Goal: Navigation & Orientation: Find specific page/section

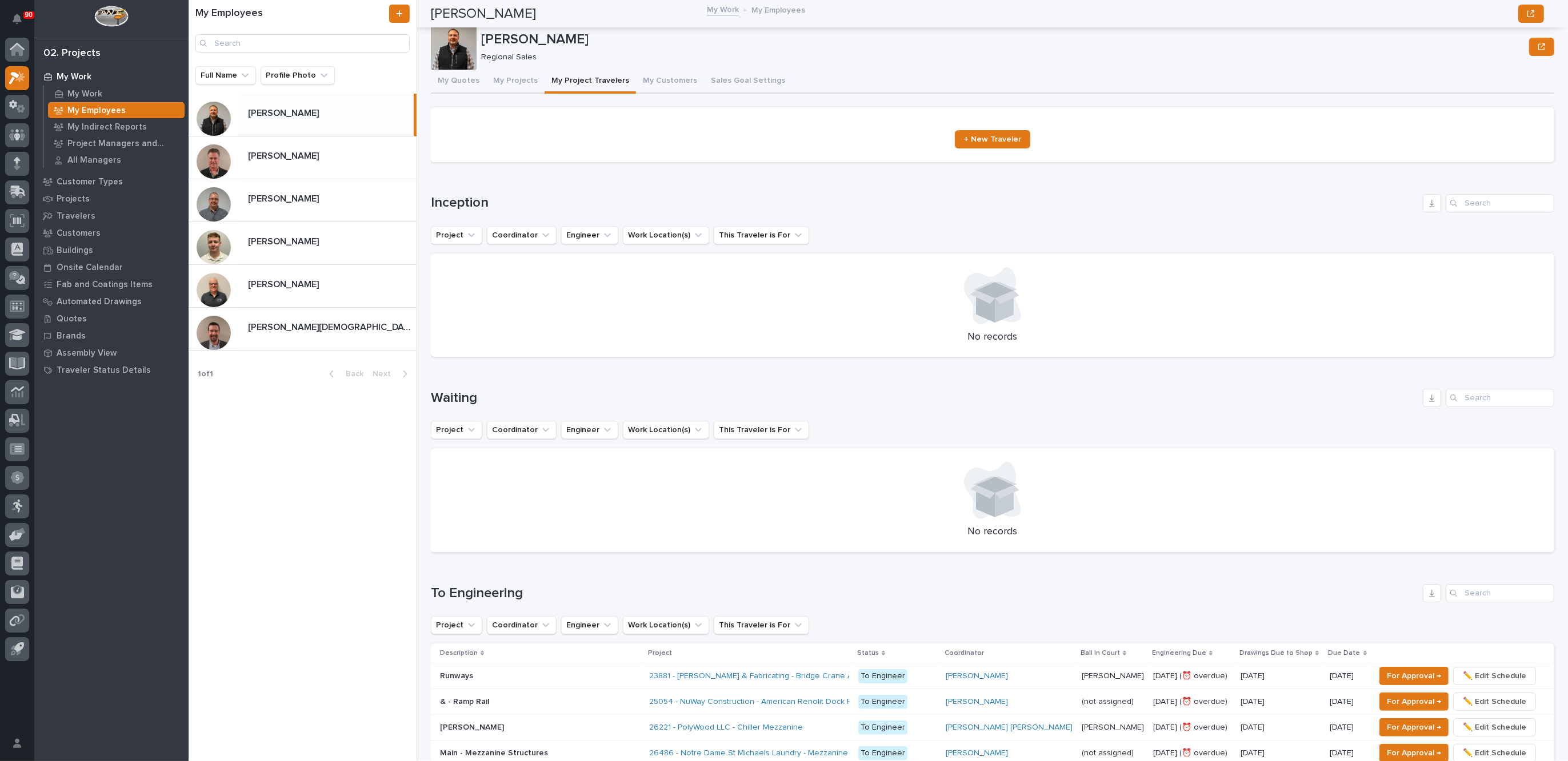
scroll to position [287, 0]
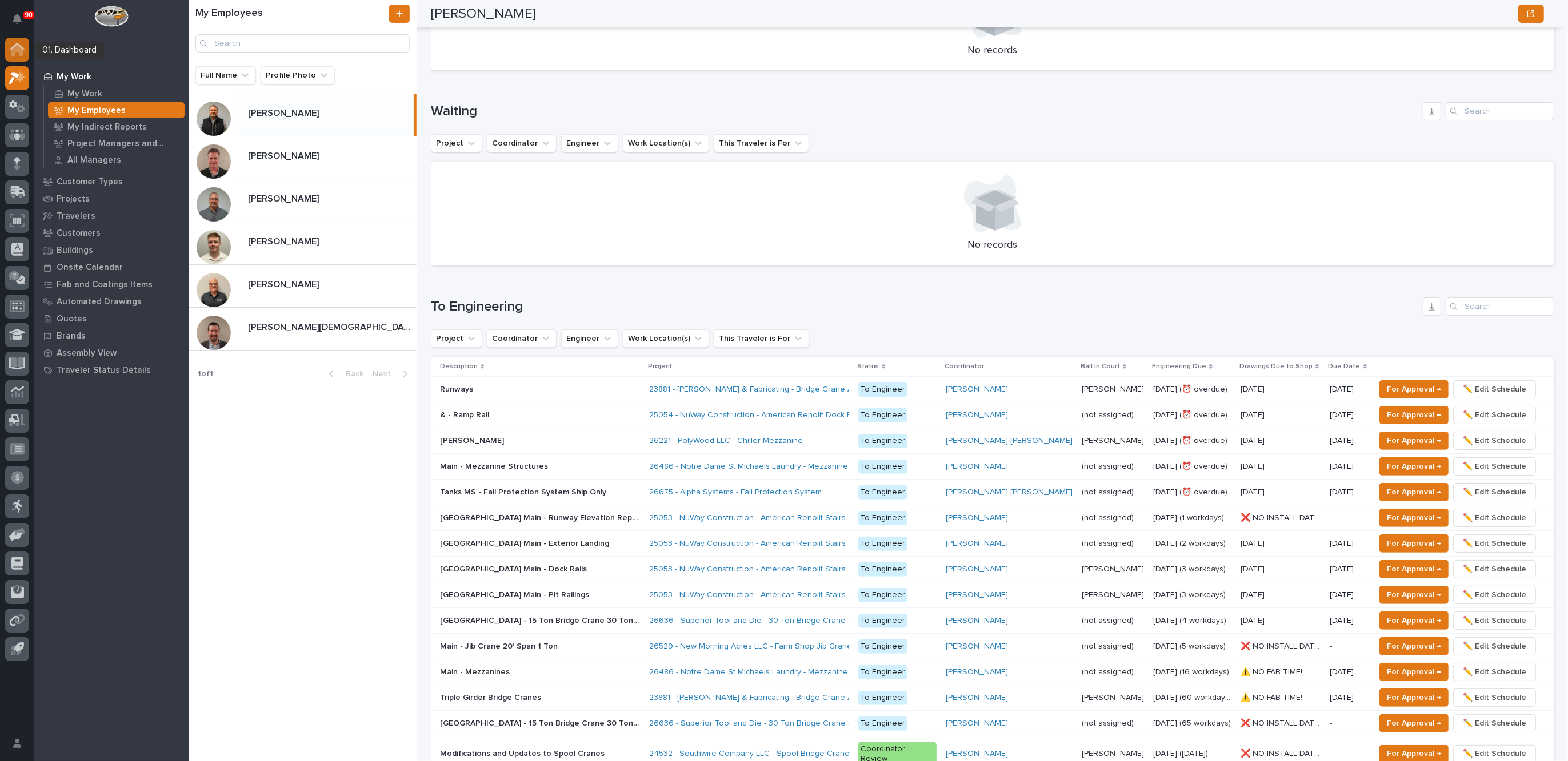
click at [19, 49] on icon at bounding box center [17, 50] width 12 height 12
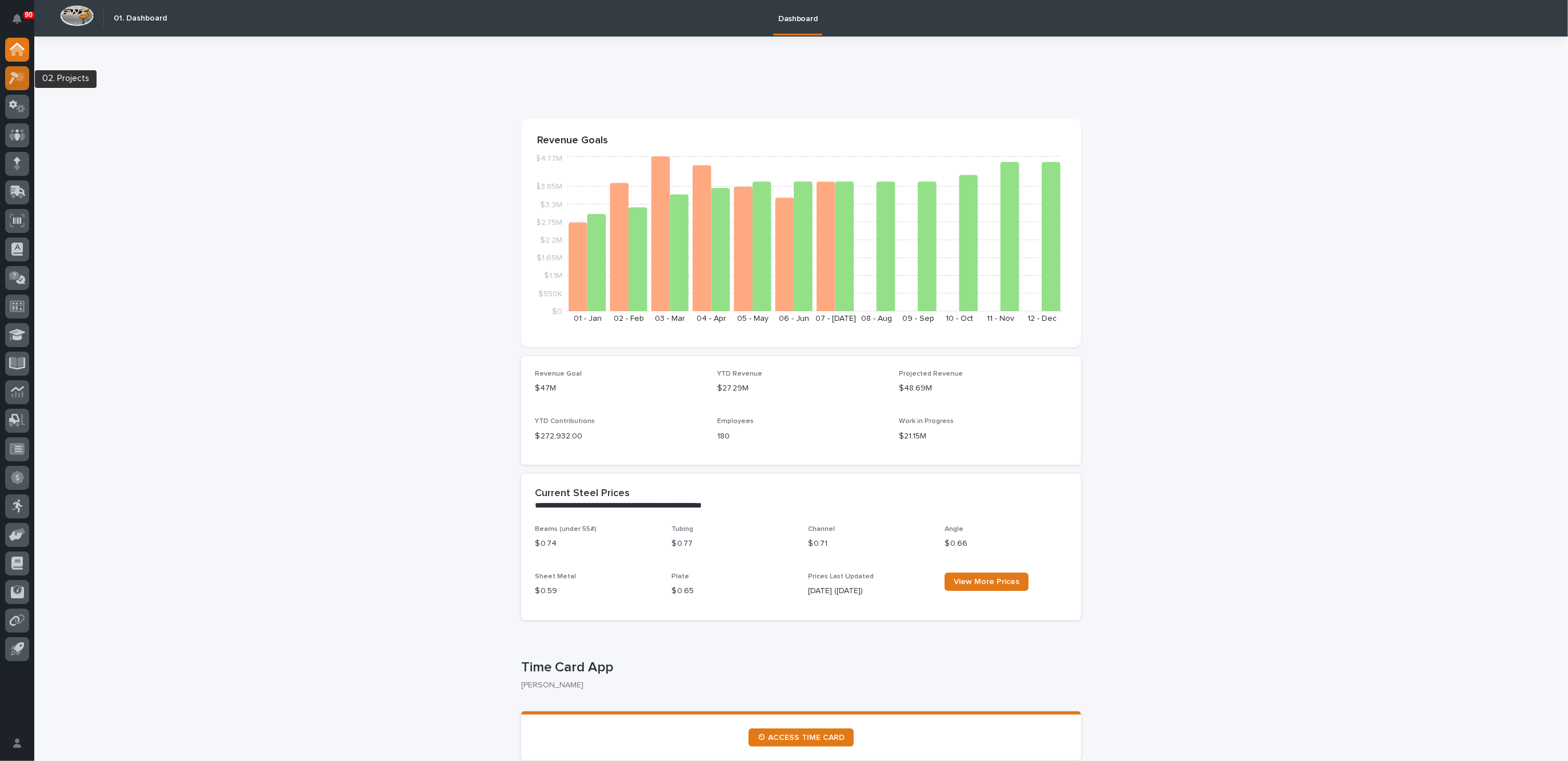
click at [24, 76] on icon at bounding box center [17, 78] width 16 height 13
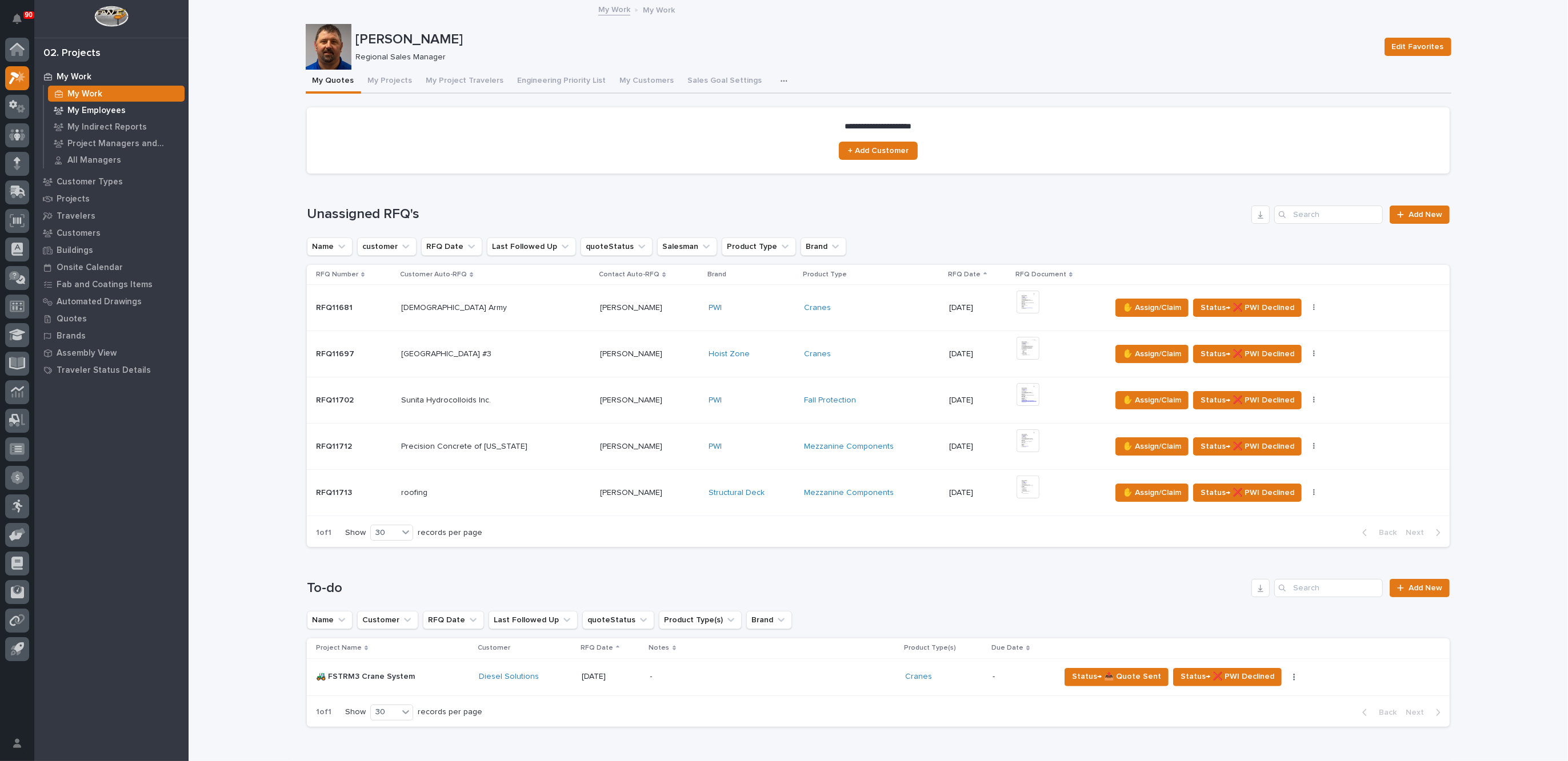
click at [97, 107] on p "My Employees" at bounding box center [97, 111] width 58 height 10
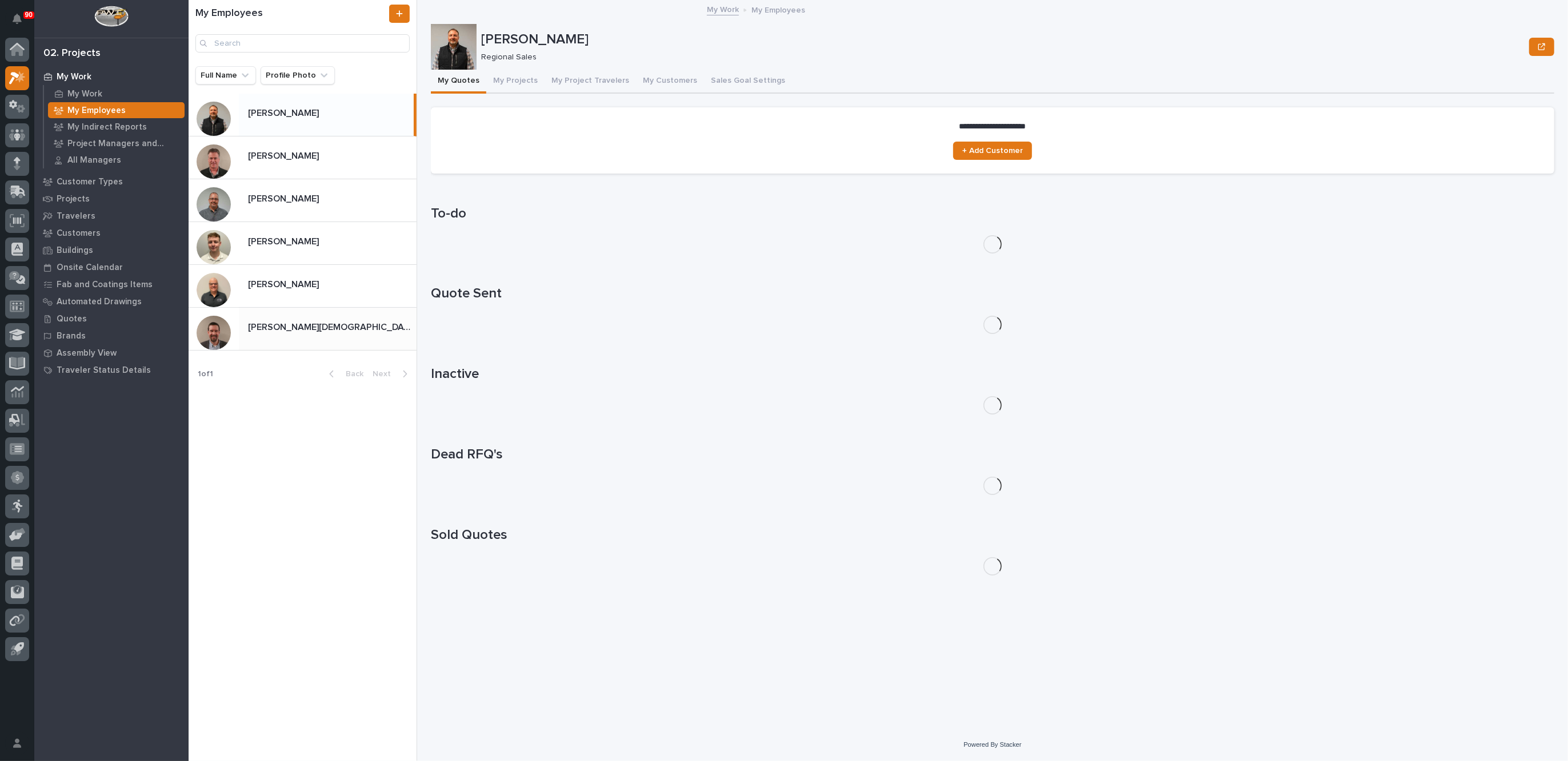
click at [293, 328] on p at bounding box center [329, 327] width 164 height 11
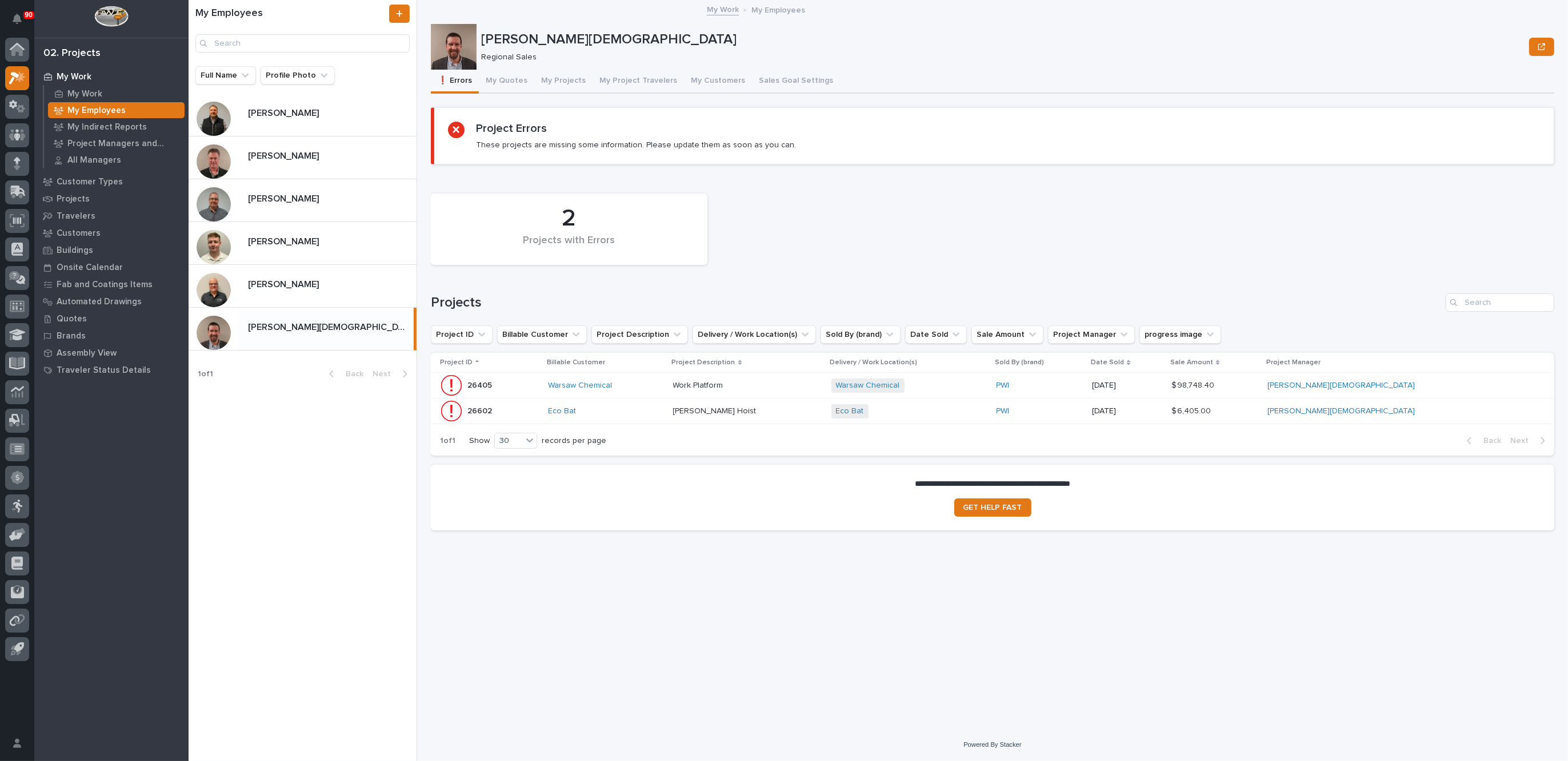
click at [664, 383] on div "Warsaw Chemical" at bounding box center [606, 386] width 116 height 10
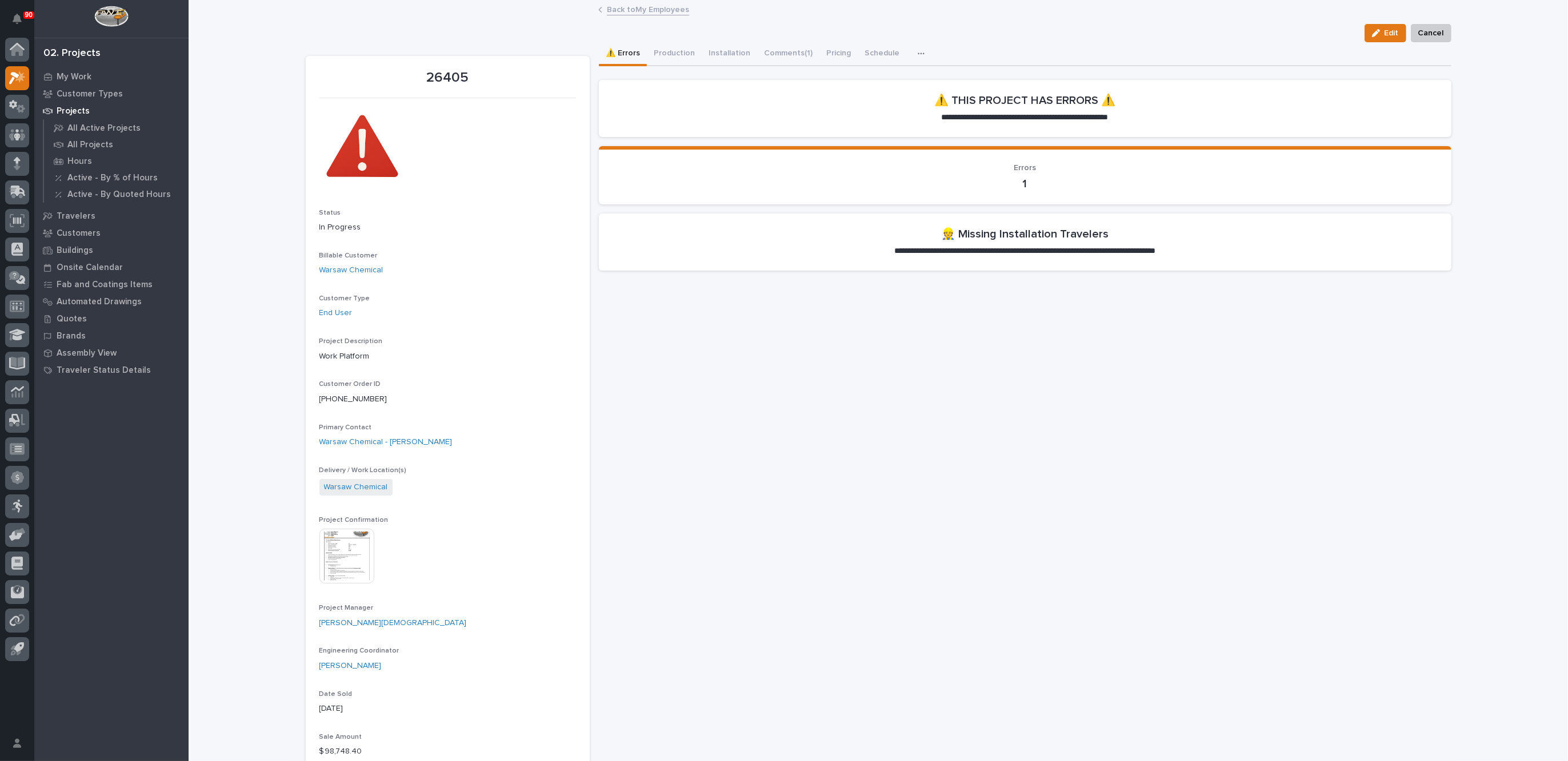
click at [615, 7] on link "Back to My Employees" at bounding box center [648, 9] width 82 height 13
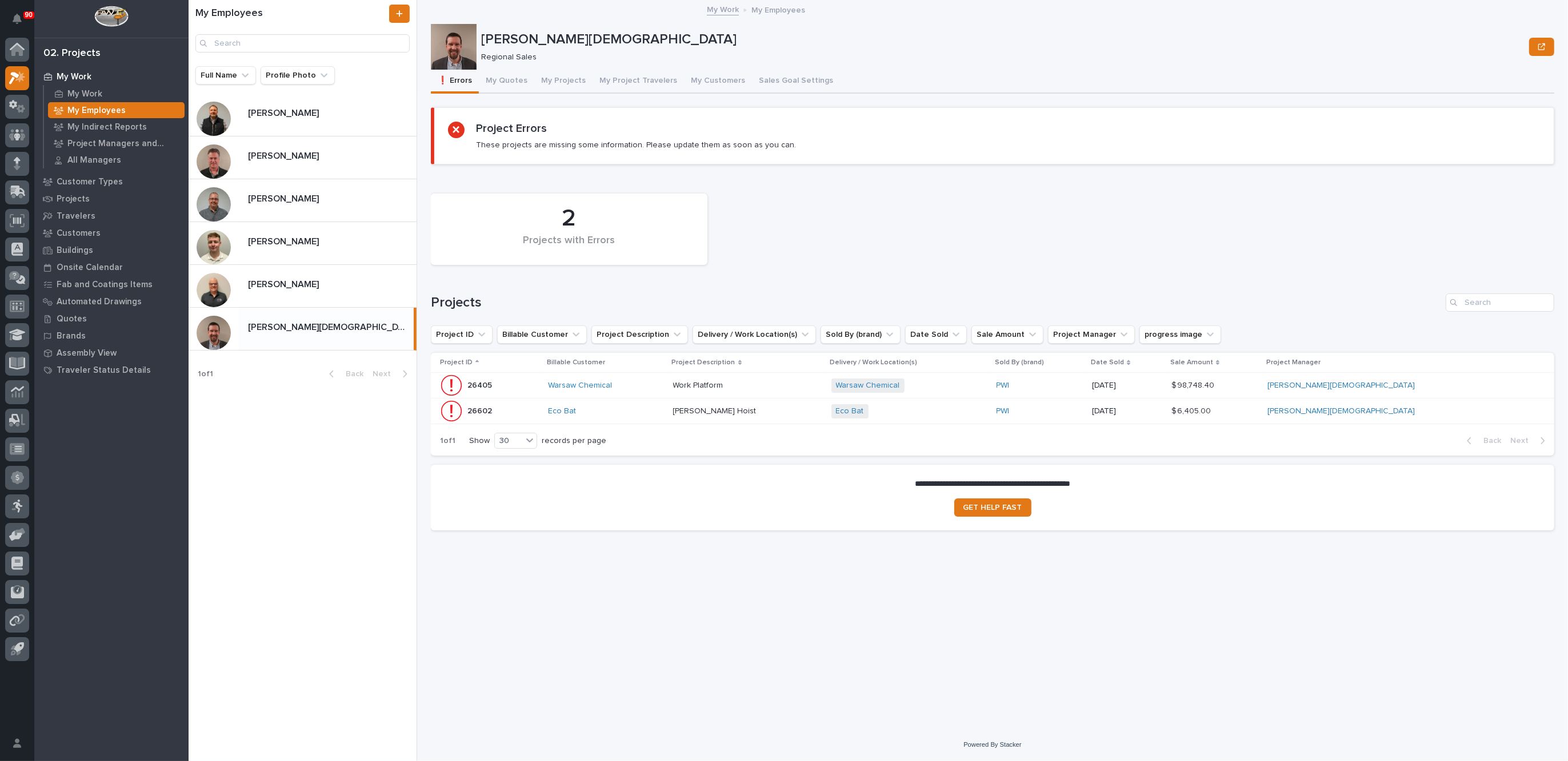
click at [664, 383] on div "Warsaw Chemical" at bounding box center [606, 386] width 116 height 10
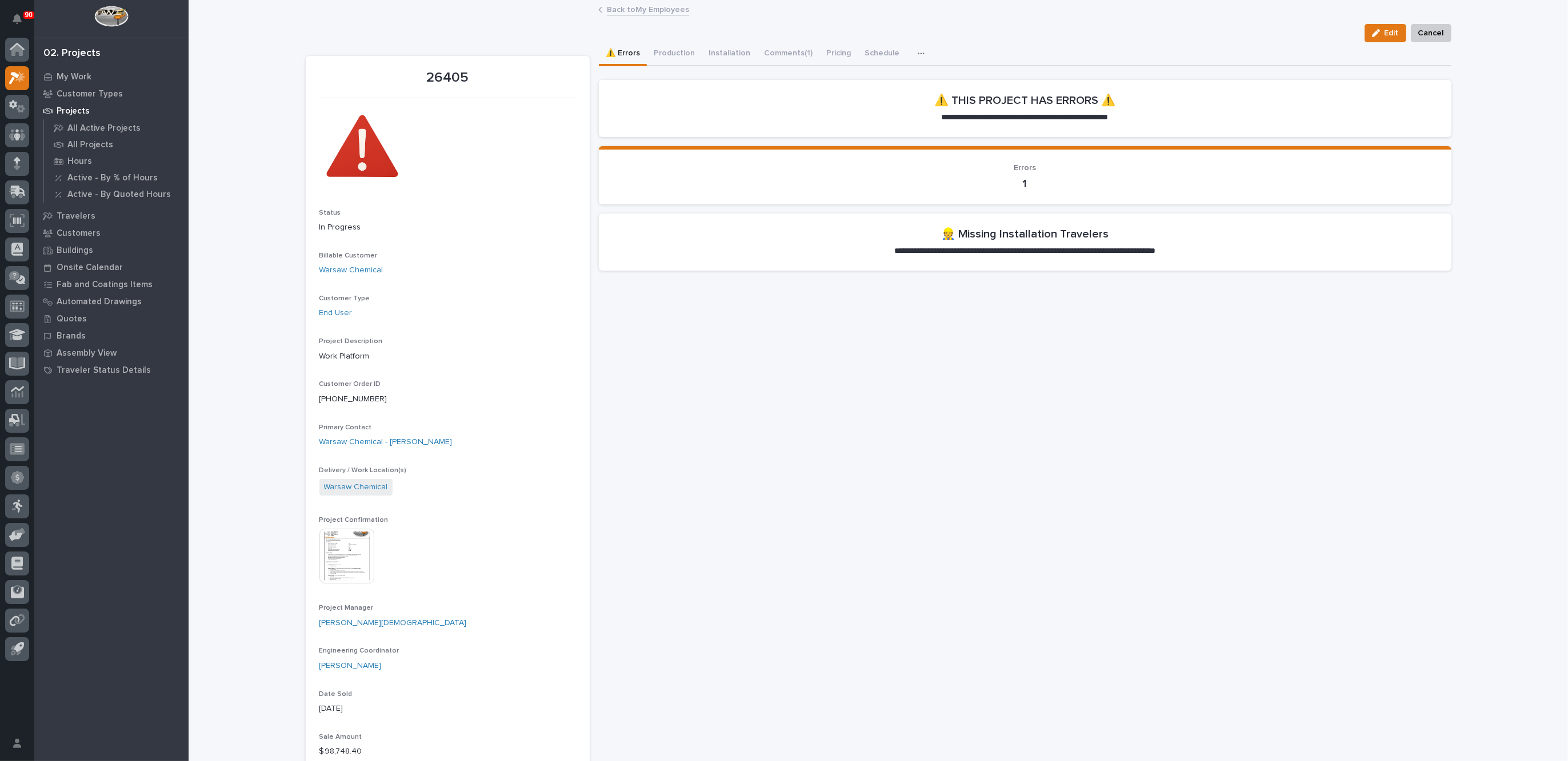
click at [631, 5] on link "Back to My Employees" at bounding box center [648, 9] width 82 height 13
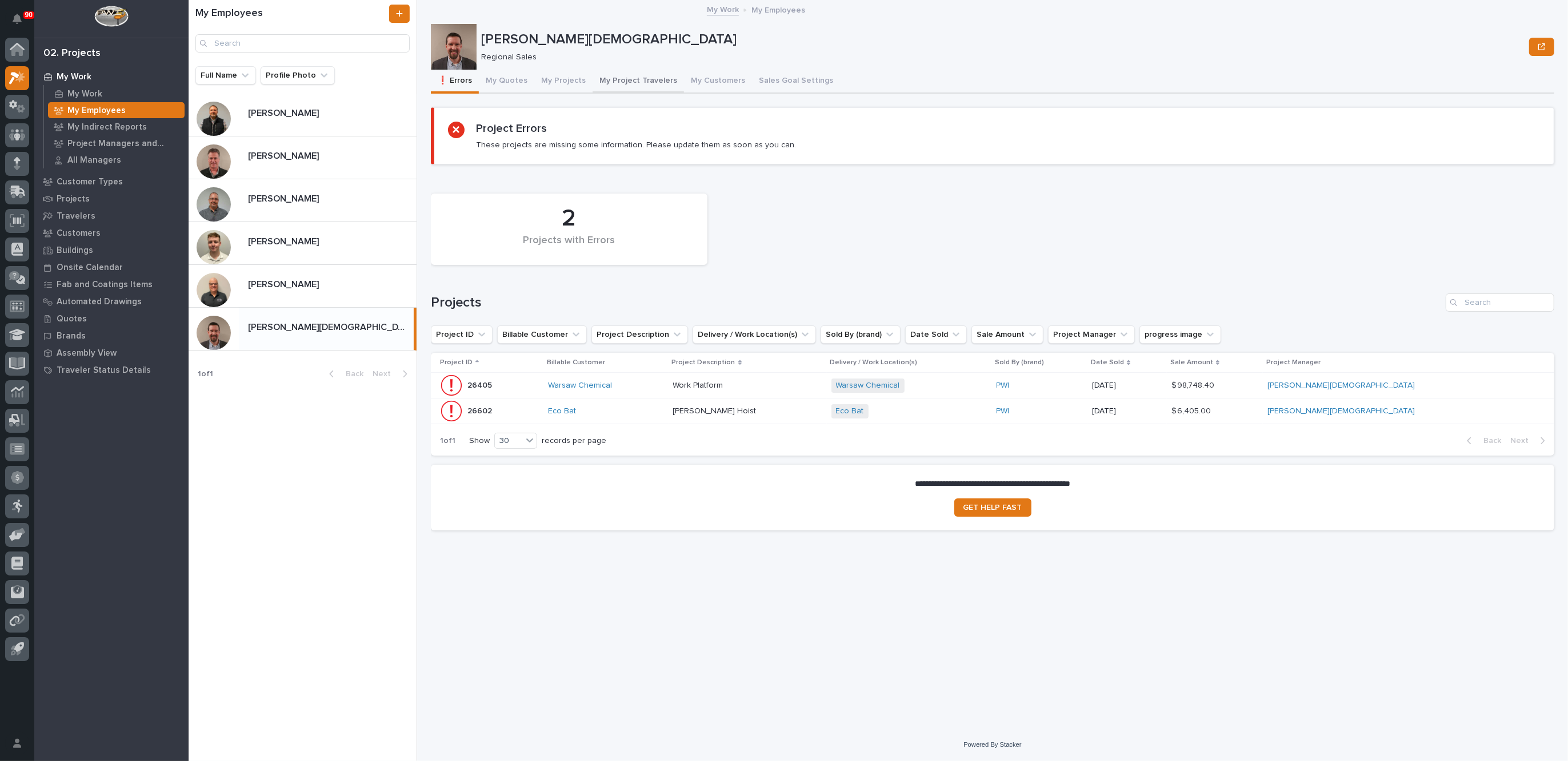
click at [623, 79] on button "My Project Travelers" at bounding box center [639, 82] width 91 height 24
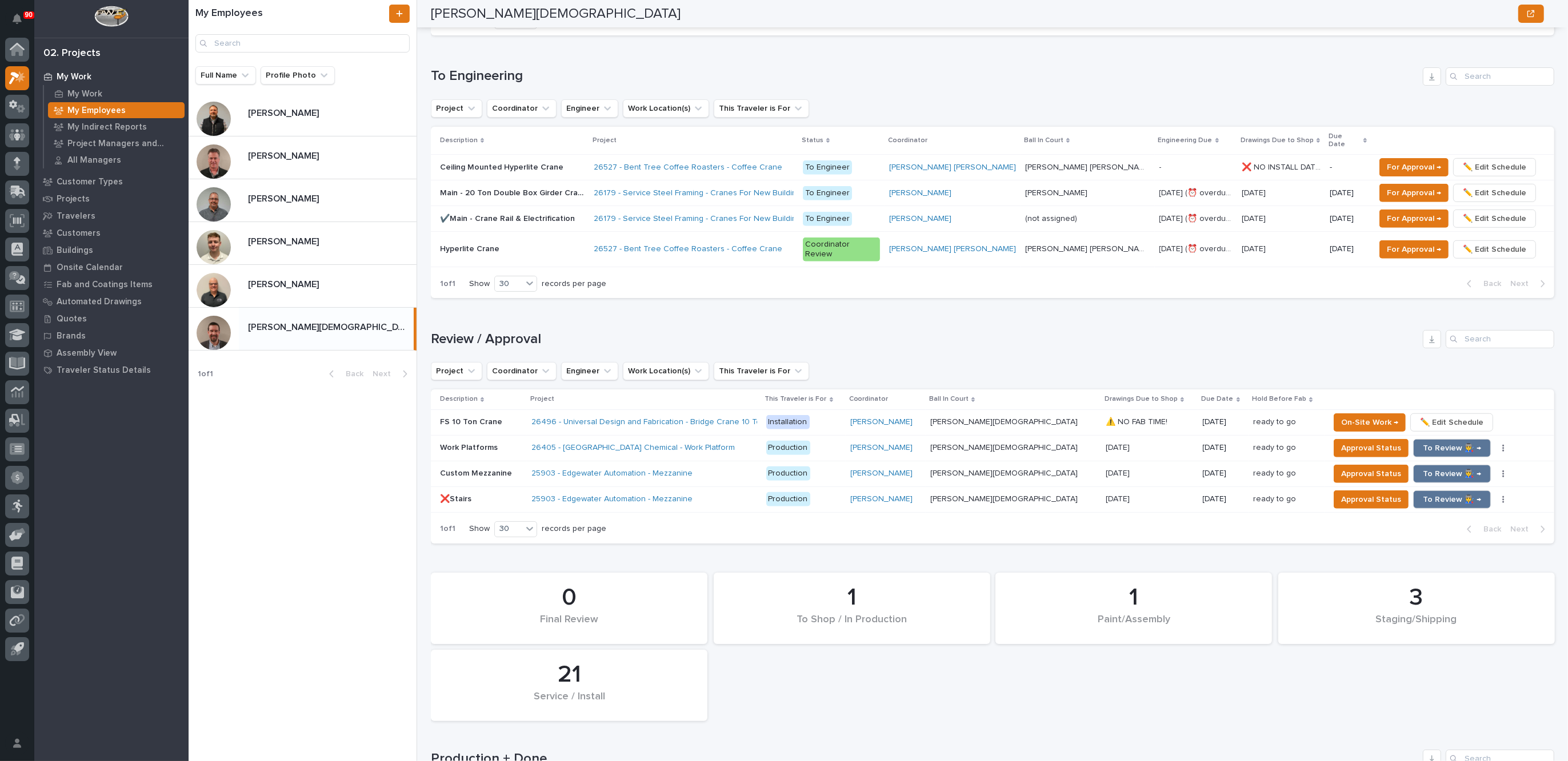
scroll to position [834, 0]
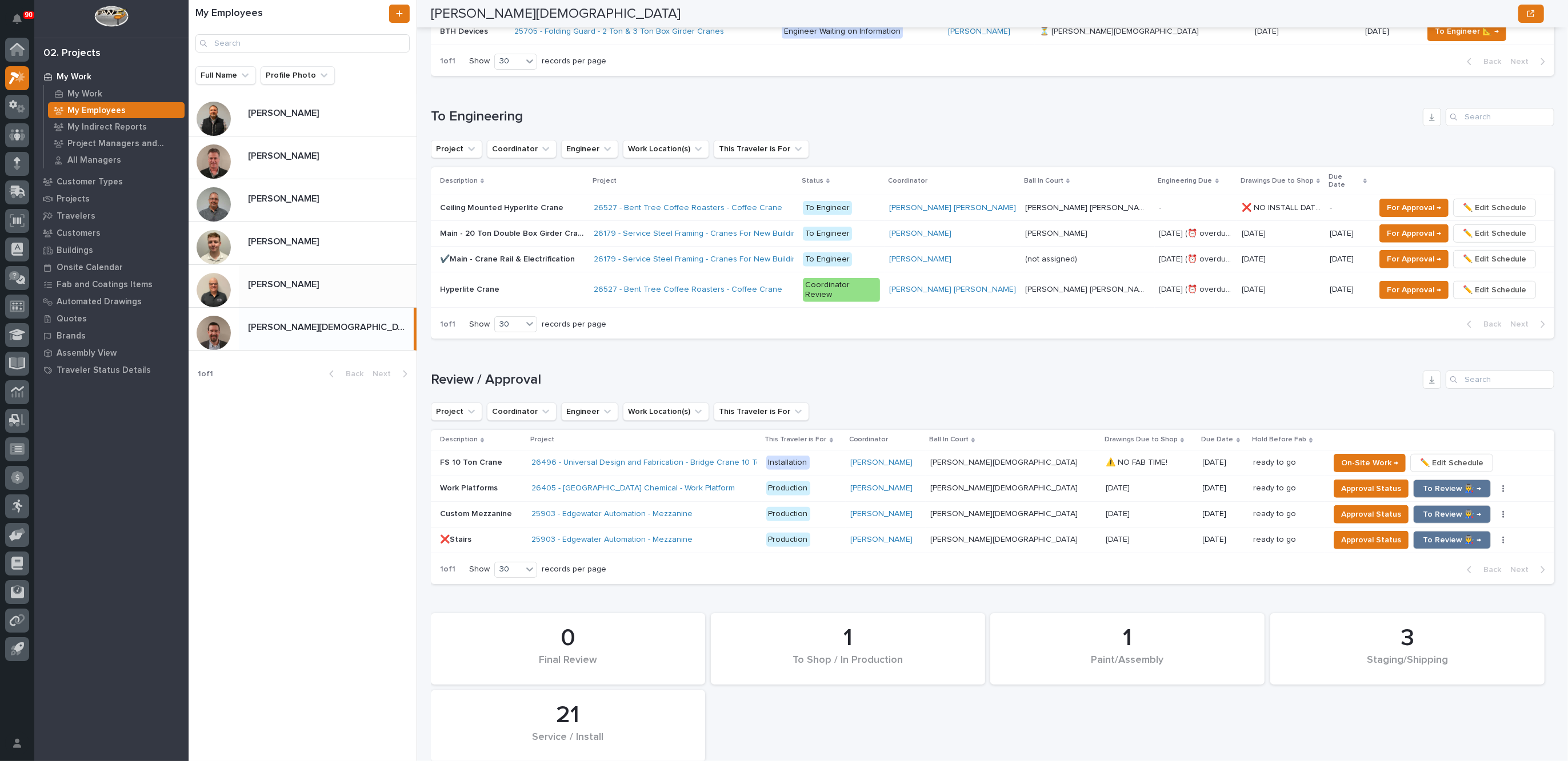
click at [316, 290] on p at bounding box center [329, 285] width 164 height 11
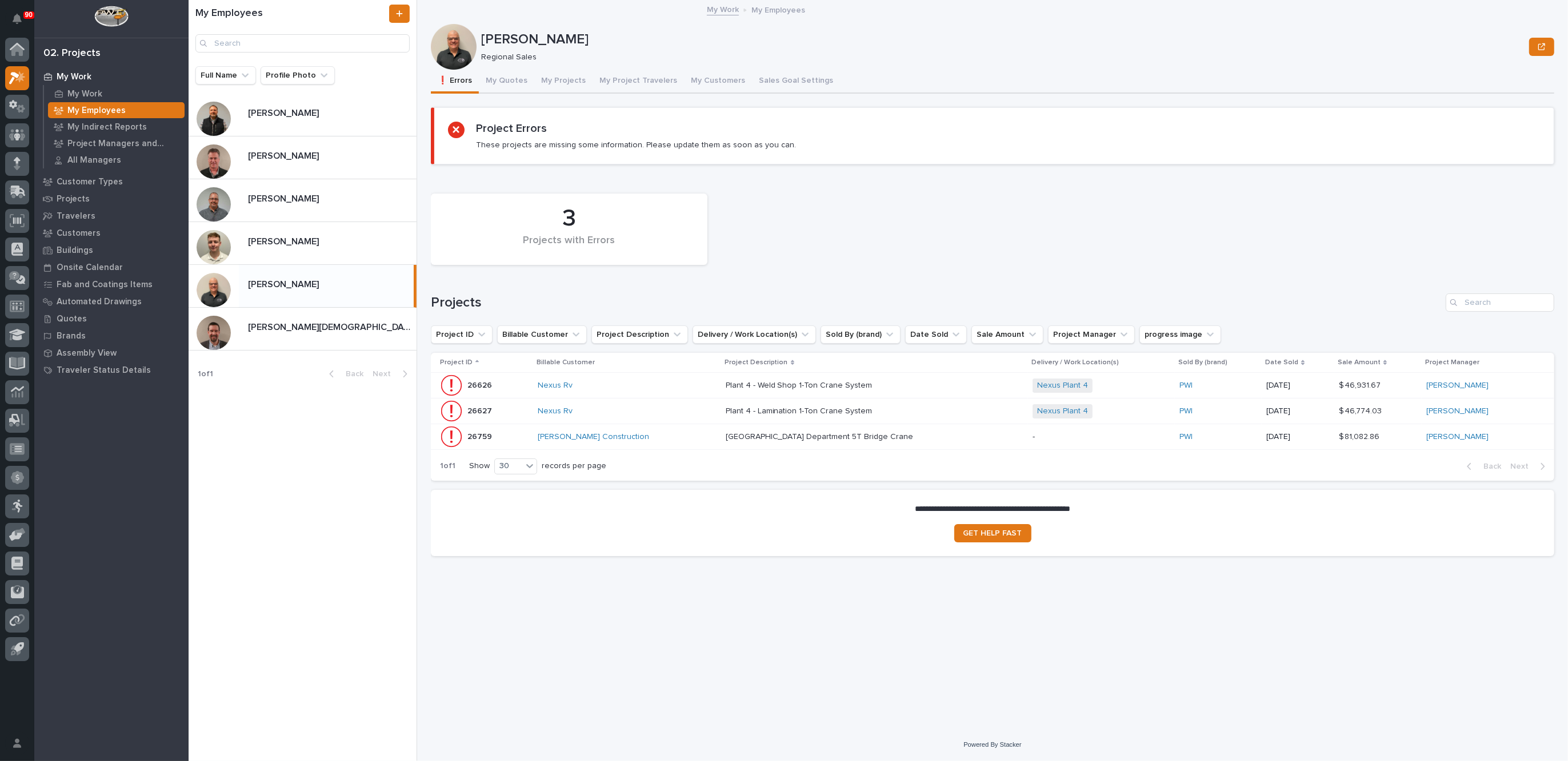
click at [650, 383] on div "Nexus Rv" at bounding box center [627, 386] width 179 height 10
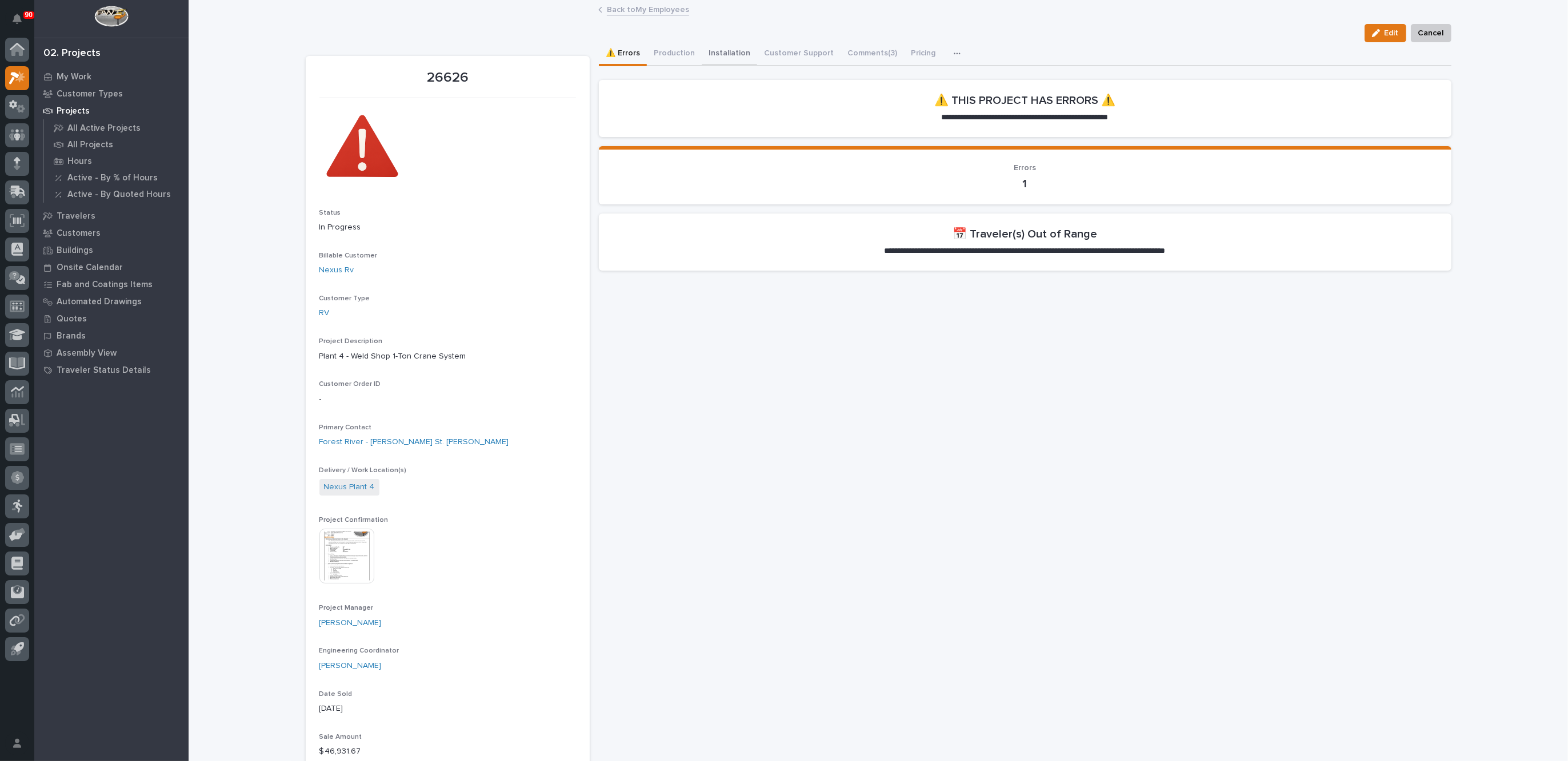
click at [729, 51] on button "Installation" at bounding box center [729, 54] width 55 height 24
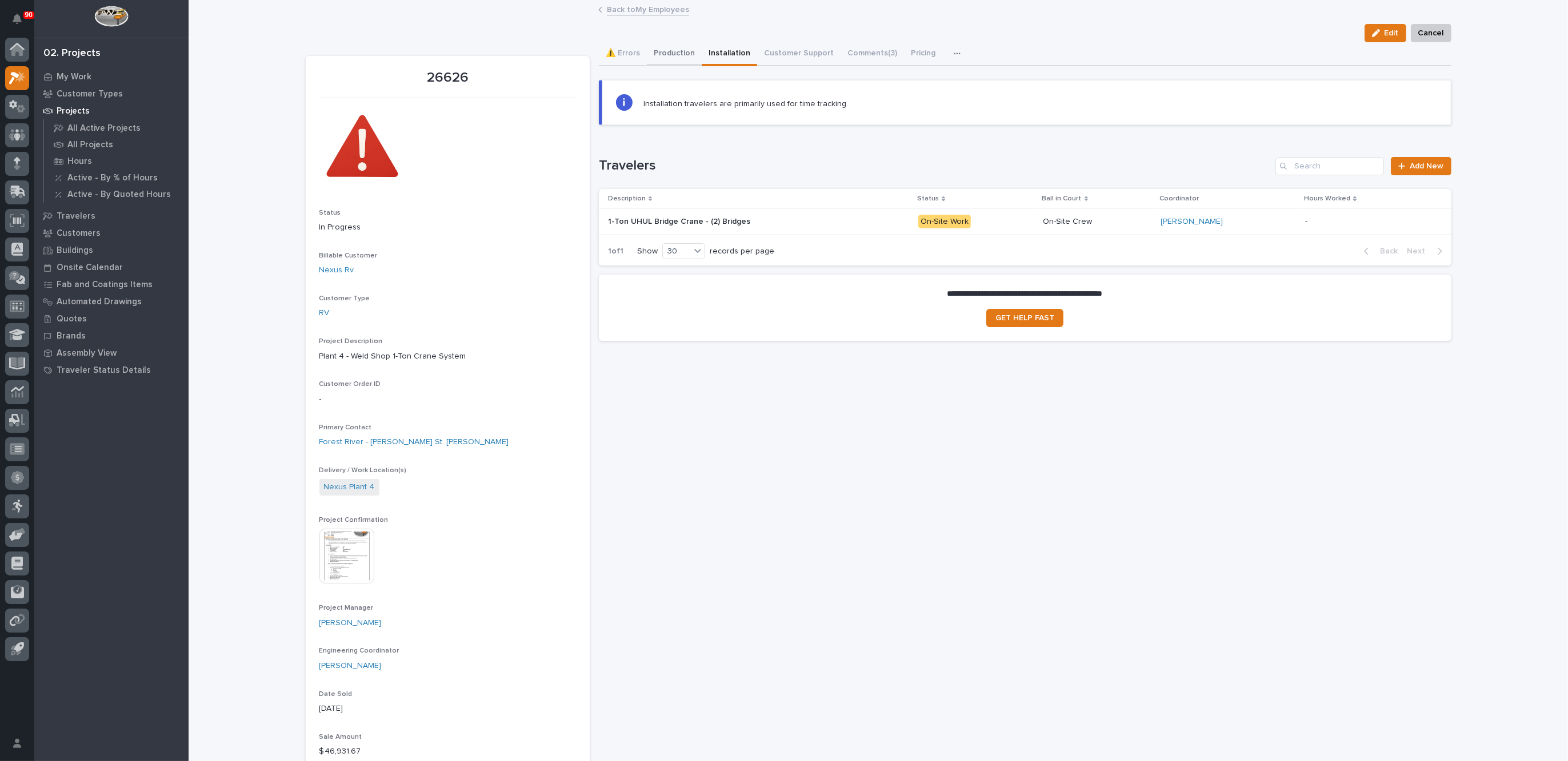
click at [668, 51] on button "Production" at bounding box center [674, 54] width 55 height 24
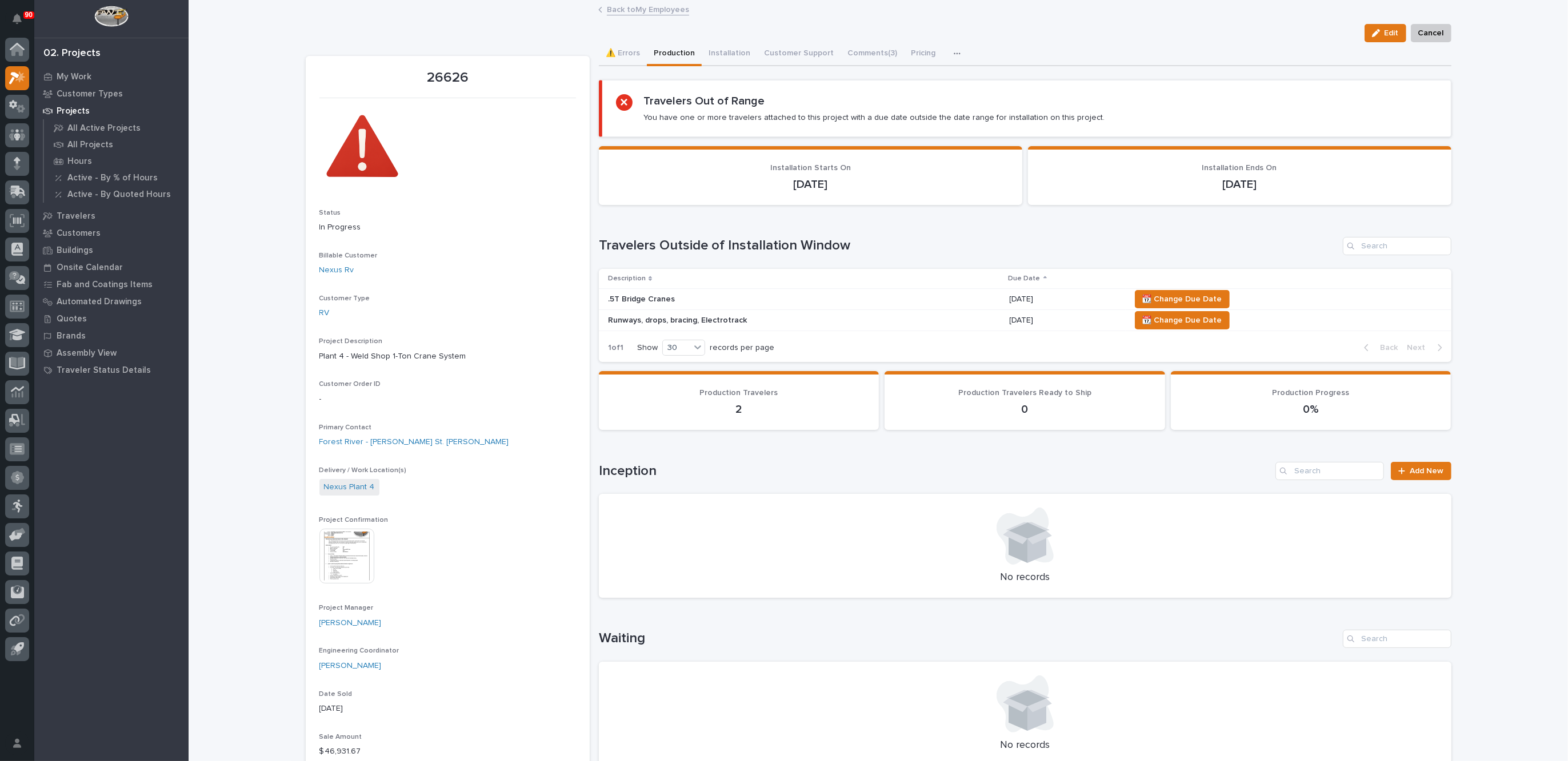
click at [635, 10] on link "Back to My Employees" at bounding box center [648, 9] width 82 height 13
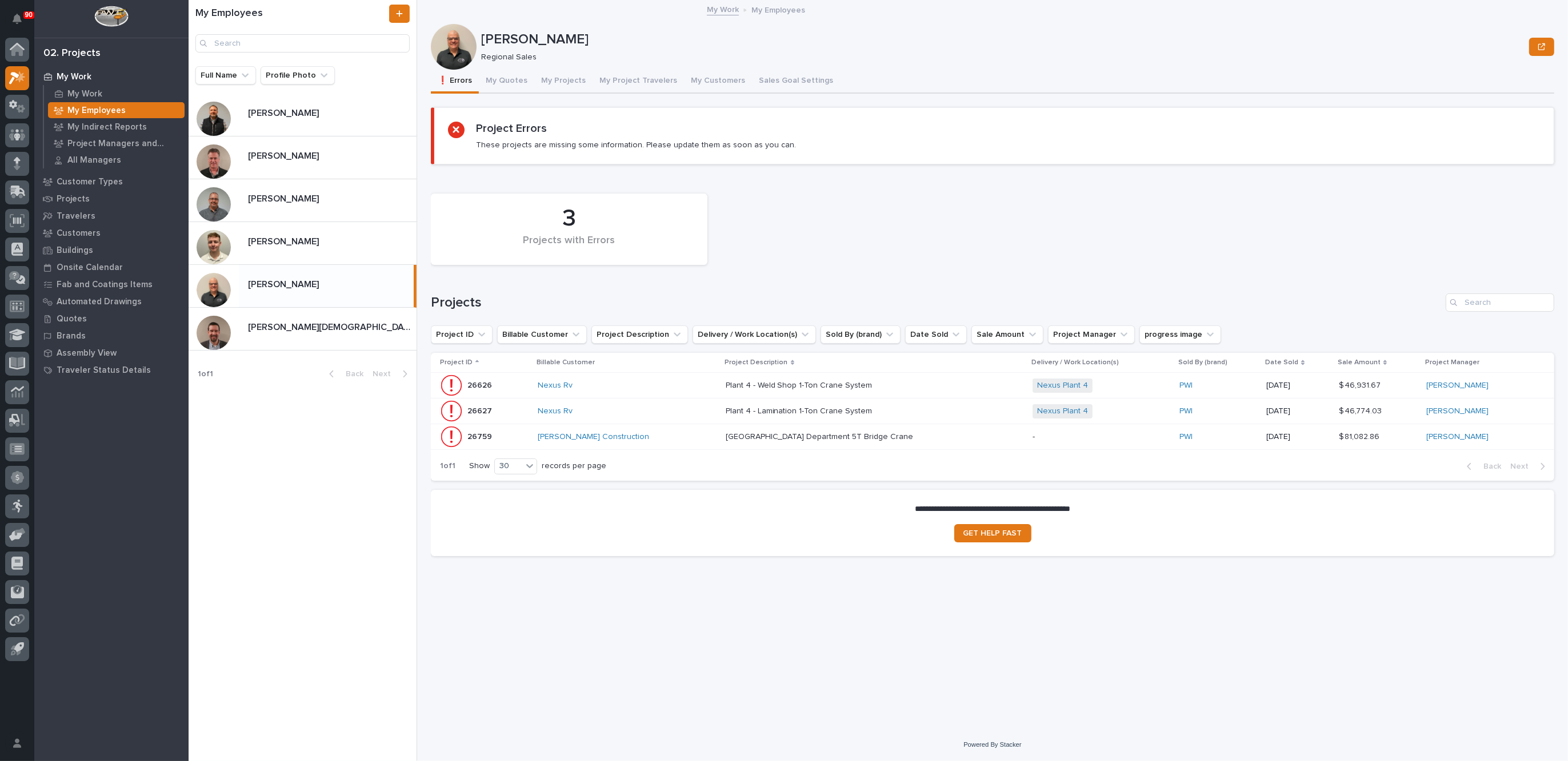
click at [662, 428] on div "[PERSON_NAME] Construction" at bounding box center [627, 437] width 179 height 19
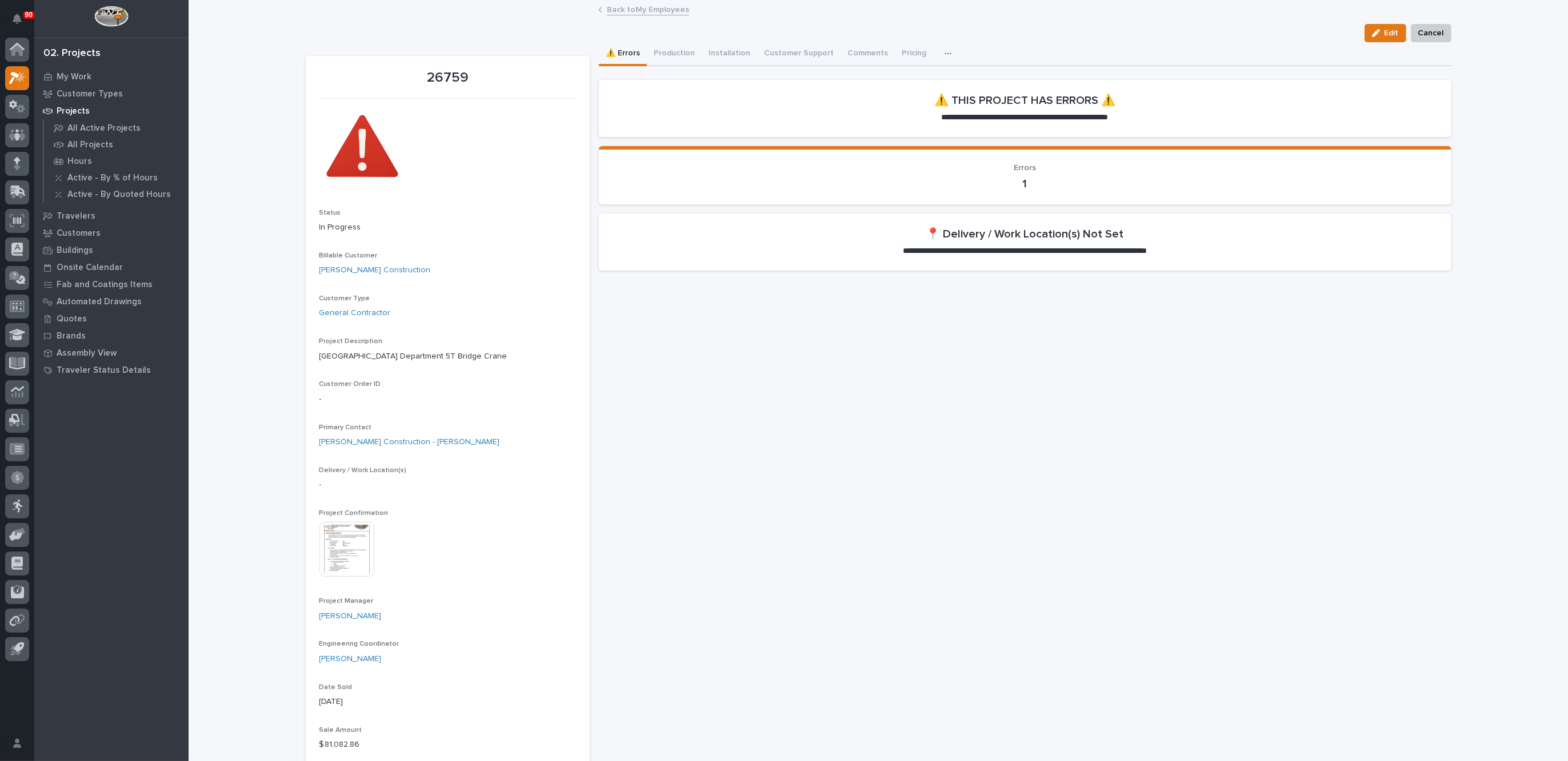
click at [624, 9] on link "Back to My Employees" at bounding box center [648, 9] width 82 height 13
